Goal: Browse casually: Explore the website without a specific task or goal

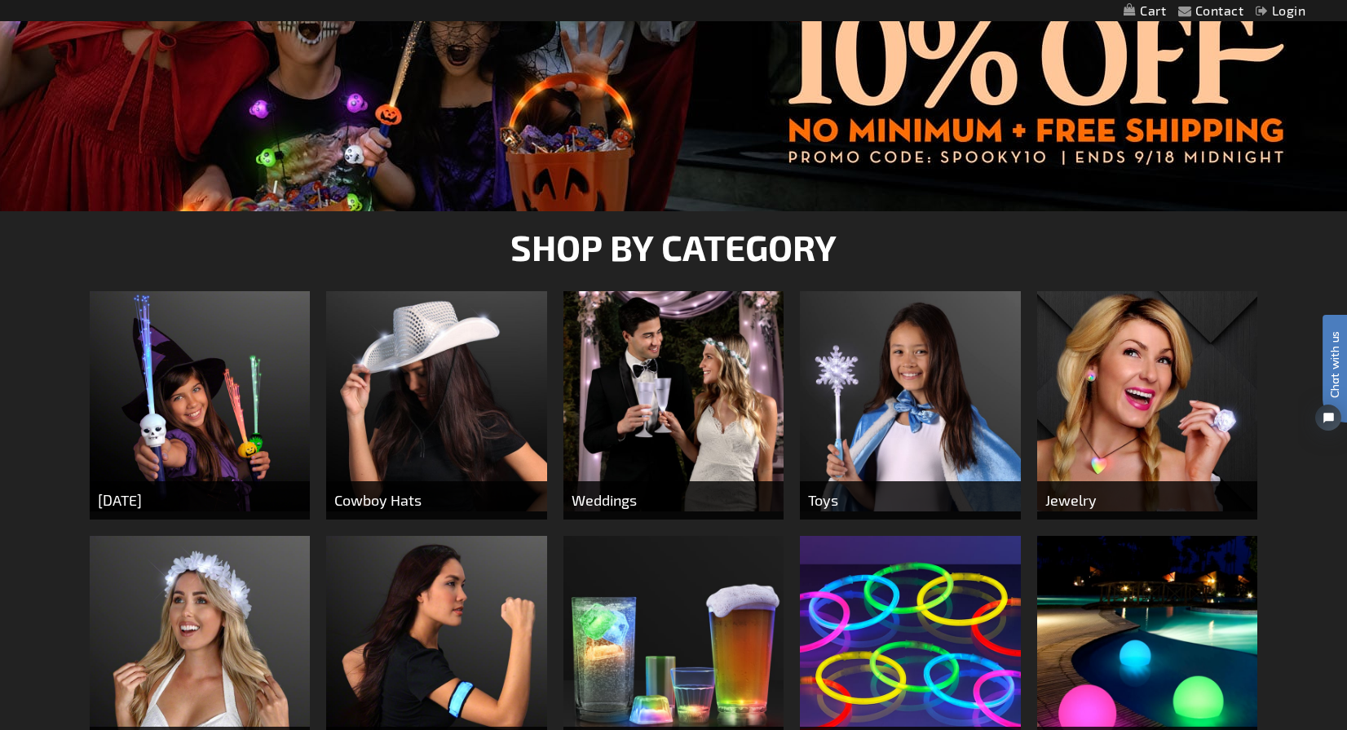
scroll to position [411, 0]
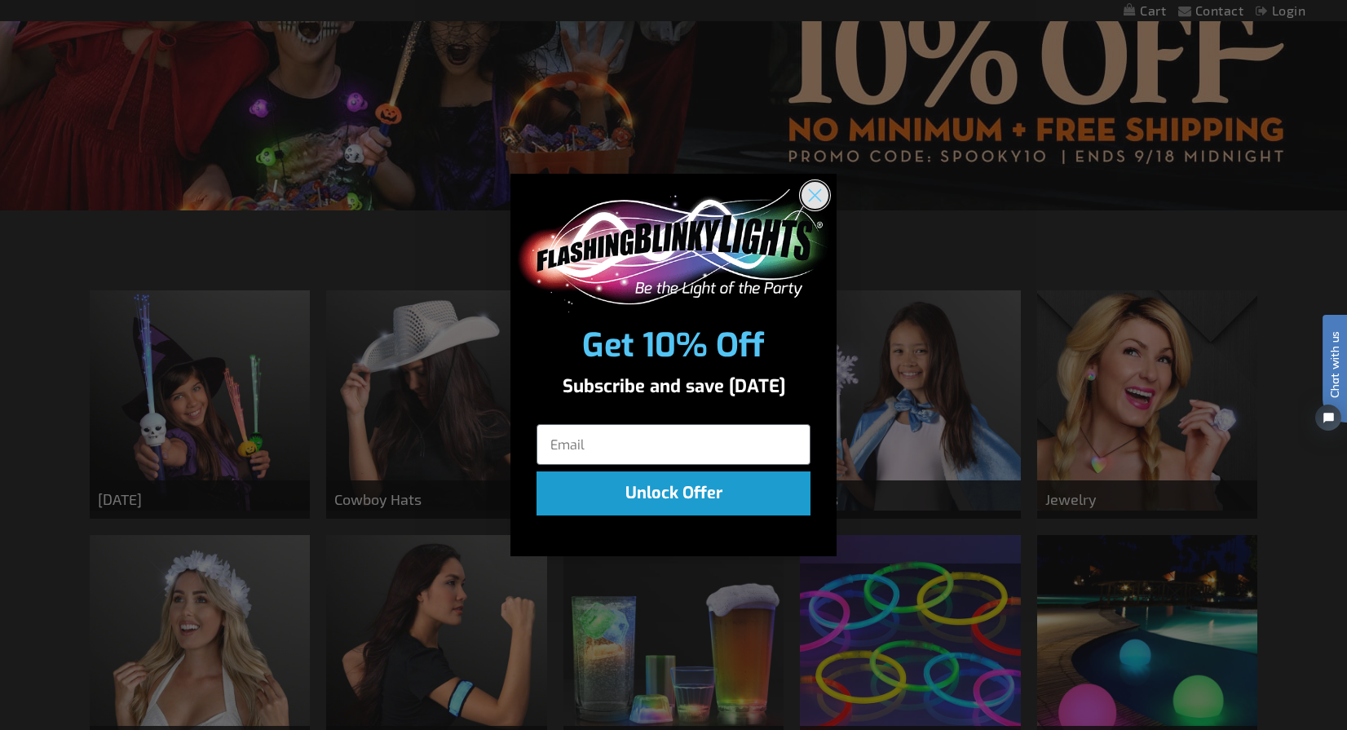
click at [815, 198] on circle "Close dialog" at bounding box center [814, 195] width 27 height 27
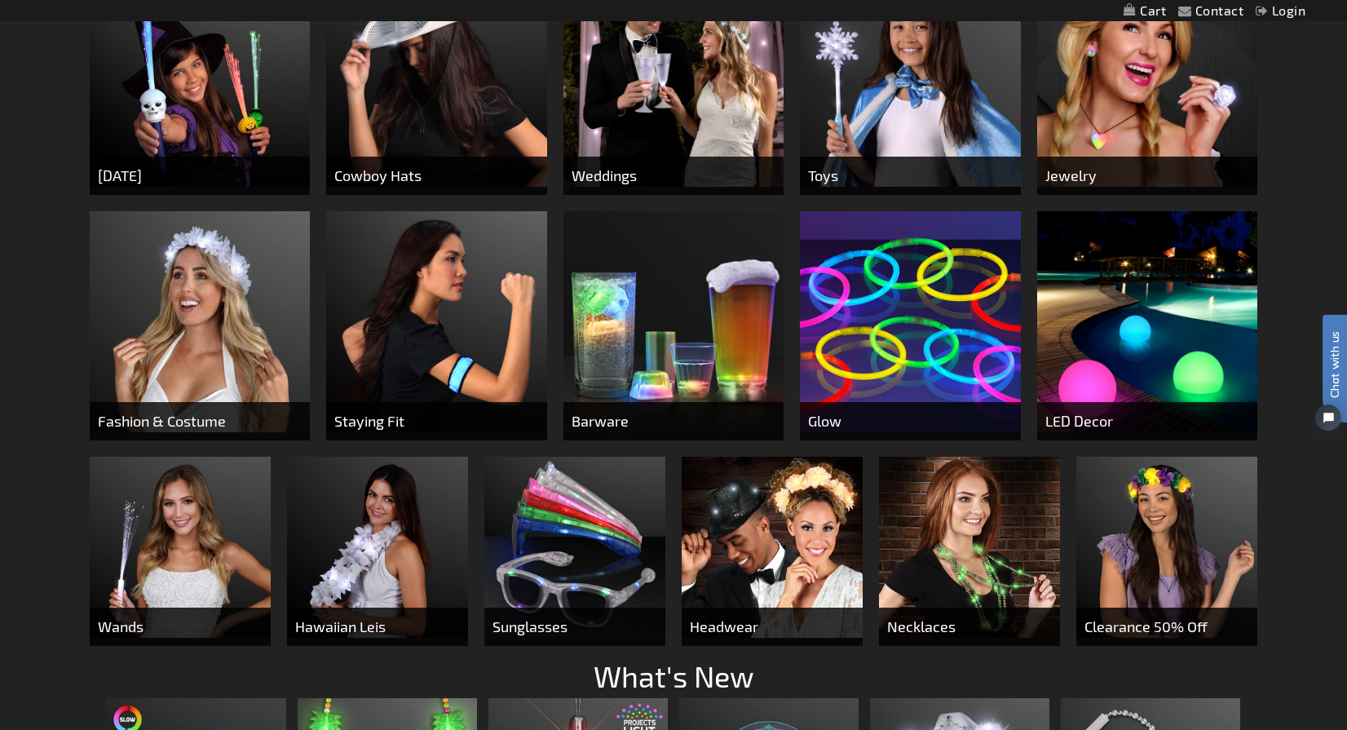
scroll to position [735, 0]
click at [1171, 348] on img at bounding box center [1147, 320] width 220 height 220
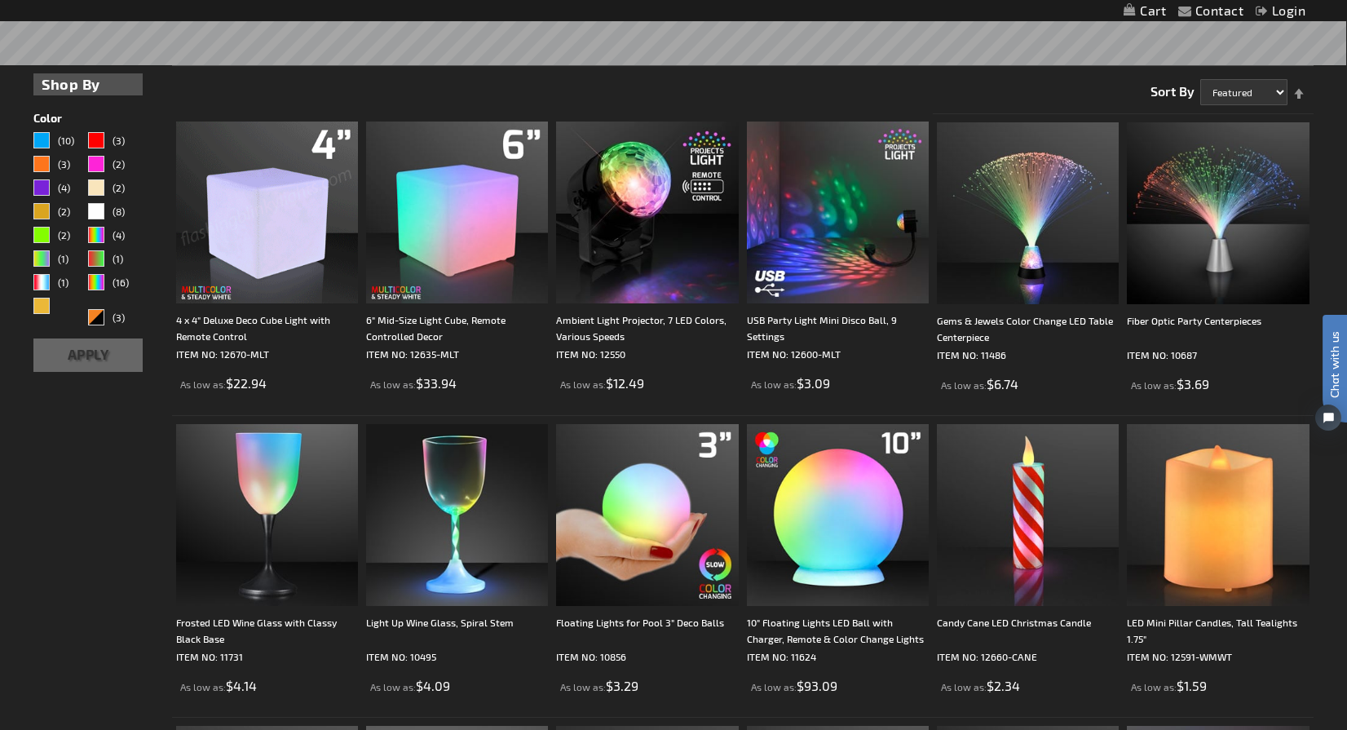
scroll to position [414, 0]
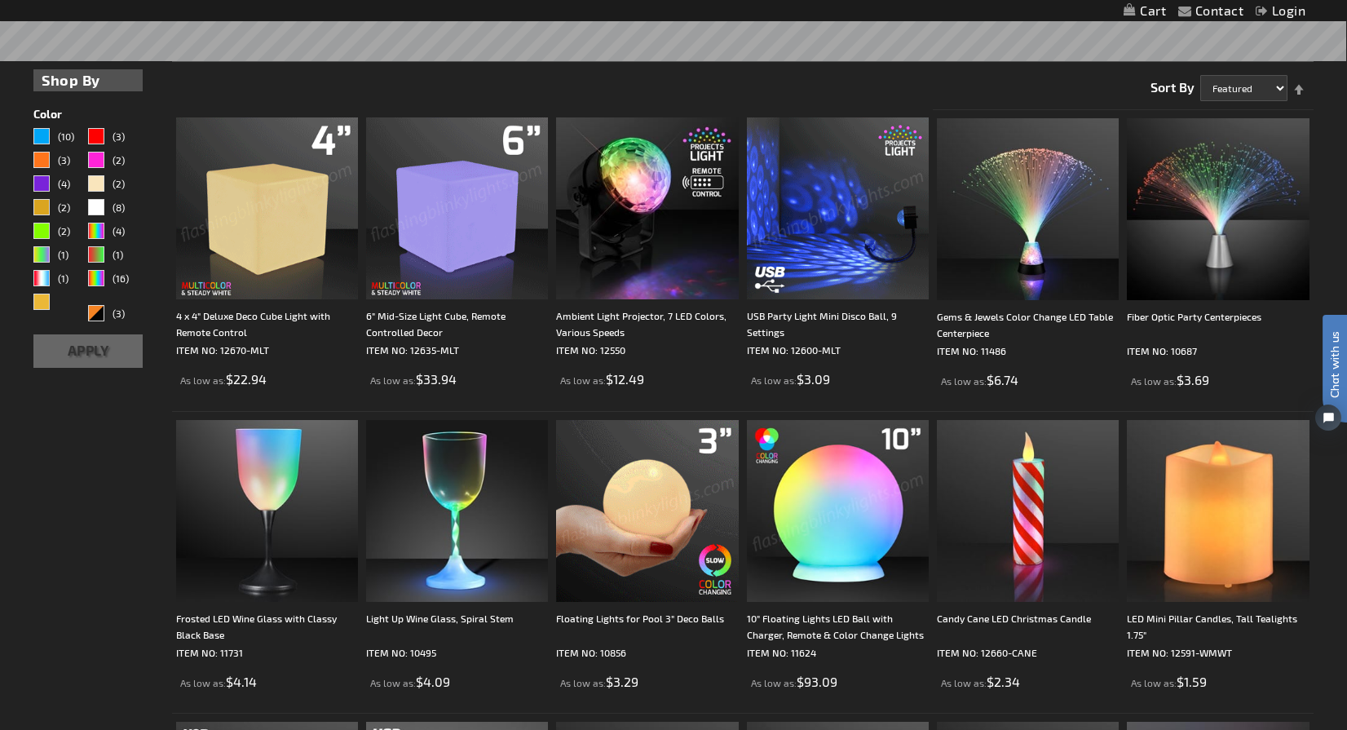
click at [797, 529] on img at bounding box center [838, 511] width 182 height 182
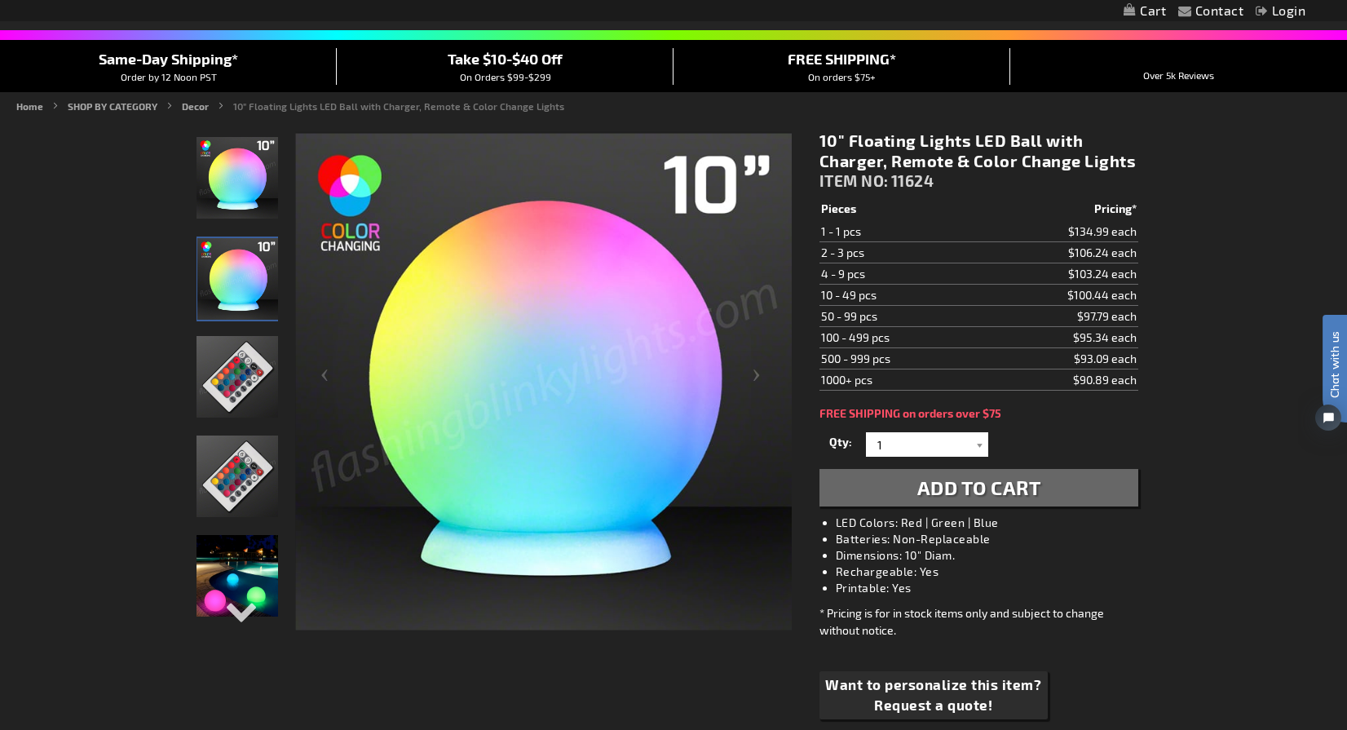
scroll to position [122, 0]
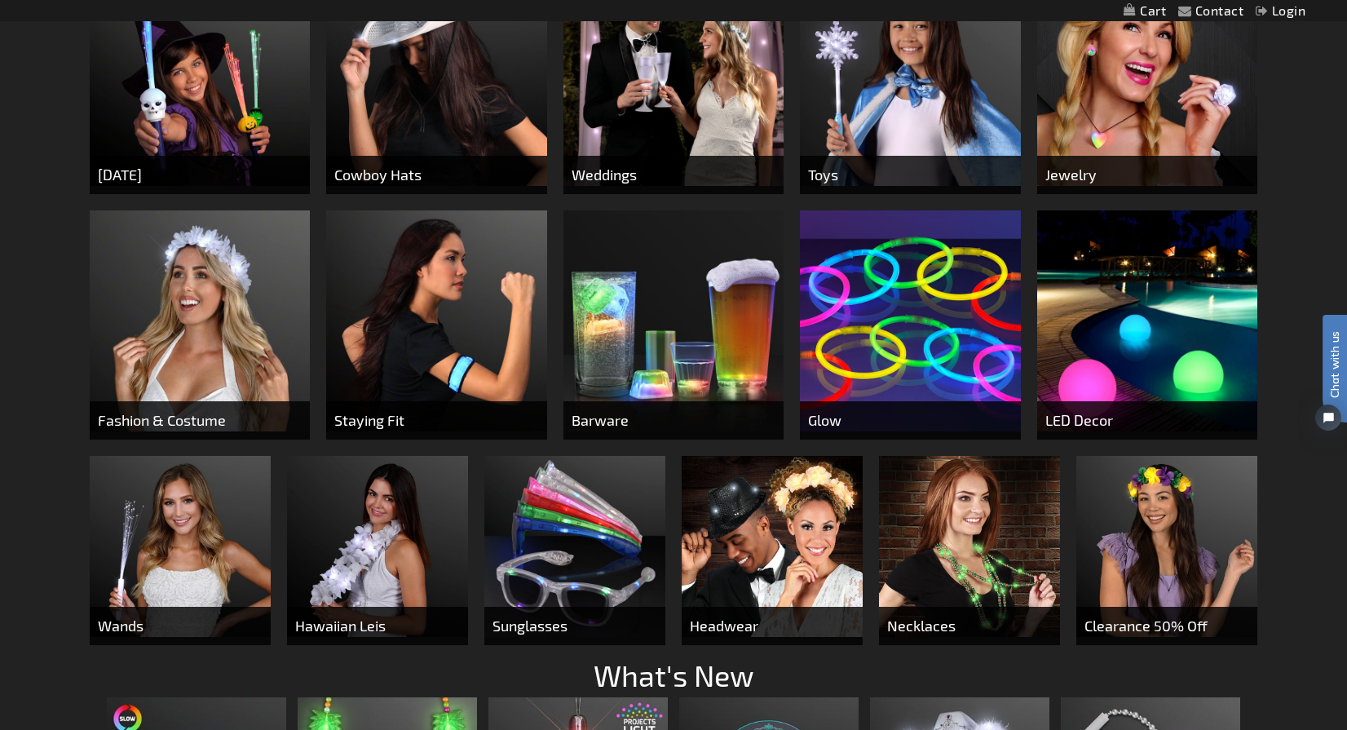
click at [162, 295] on img at bounding box center [200, 320] width 220 height 220
